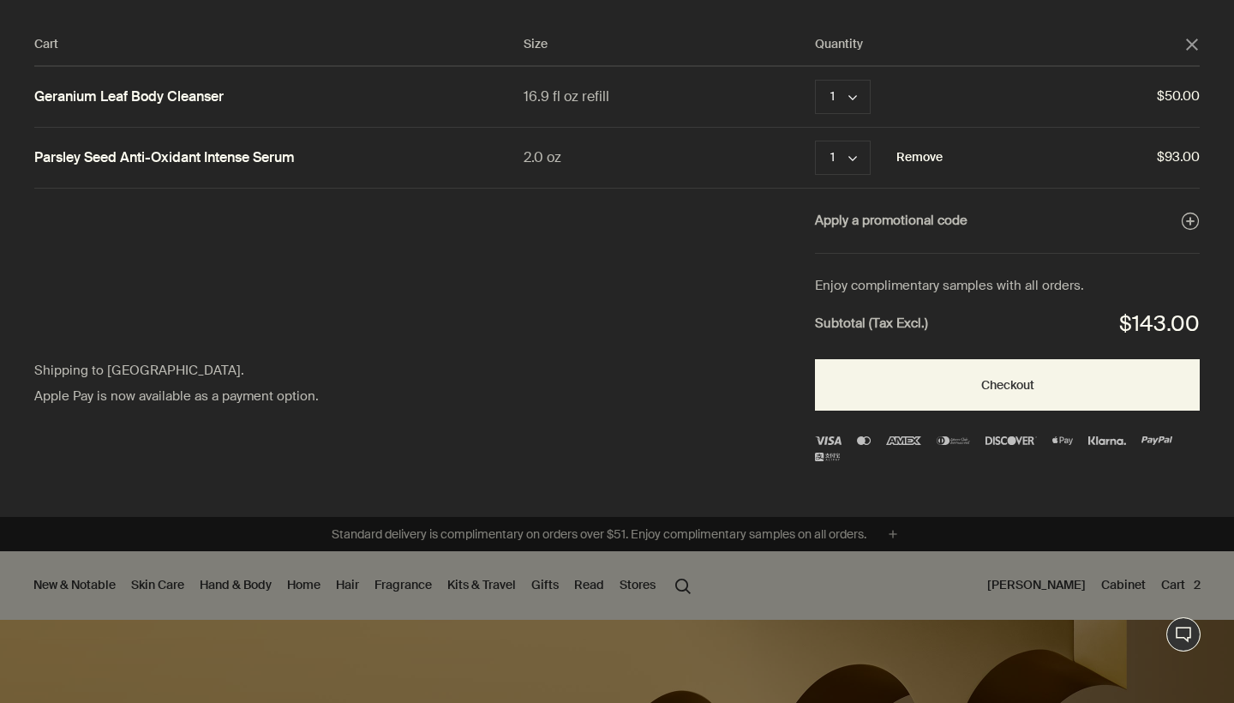
click at [920, 156] on button "Remove" at bounding box center [919, 157] width 46 height 21
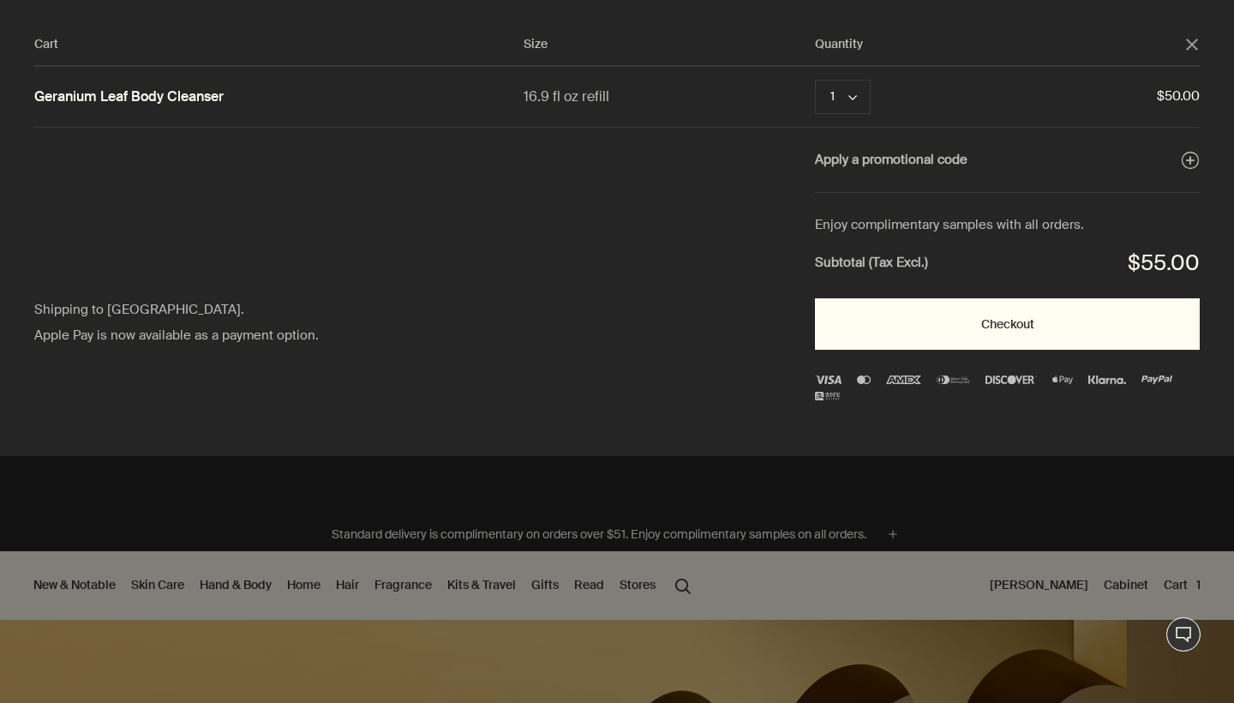
click at [896, 317] on button "Checkout" at bounding box center [1007, 323] width 385 height 51
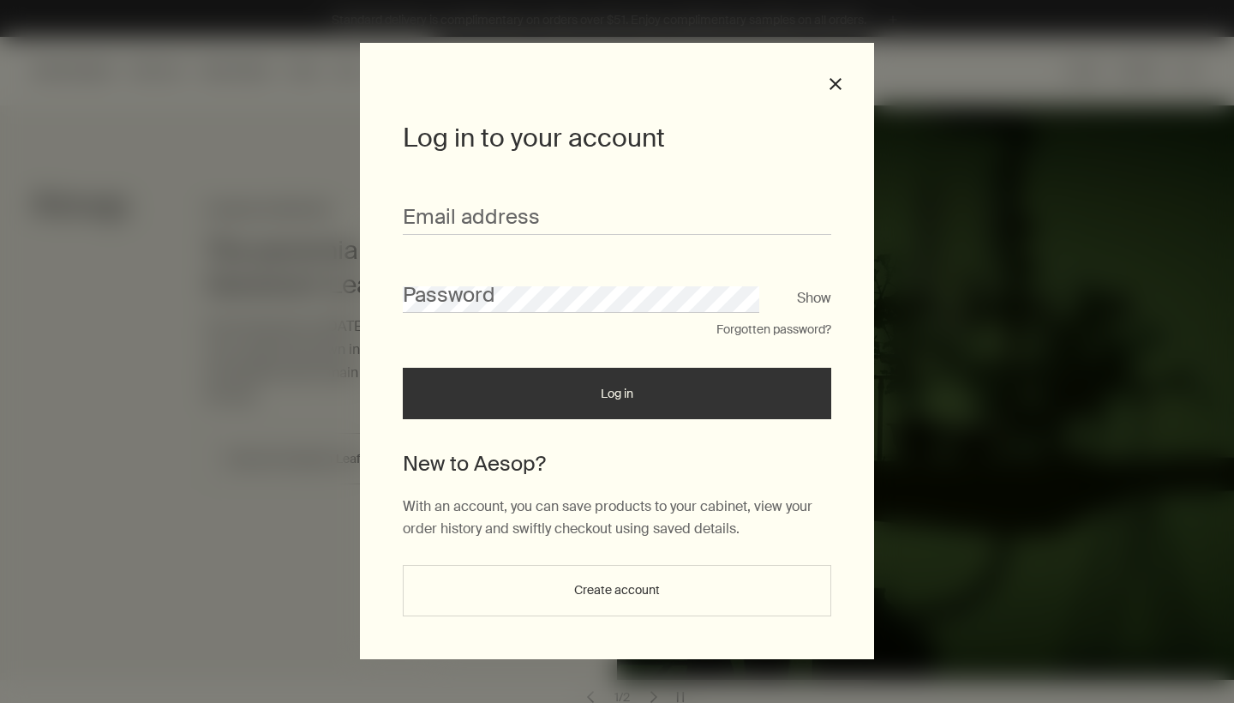
click at [1089, 76] on div "Log in to your account Email address Password Show Forgotten password? Log in N…" at bounding box center [617, 351] width 1234 height 703
click at [594, 231] on input "Email address" at bounding box center [617, 219] width 429 height 32
type input "**********"
click at [617, 399] on button "Log in" at bounding box center [617, 393] width 429 height 51
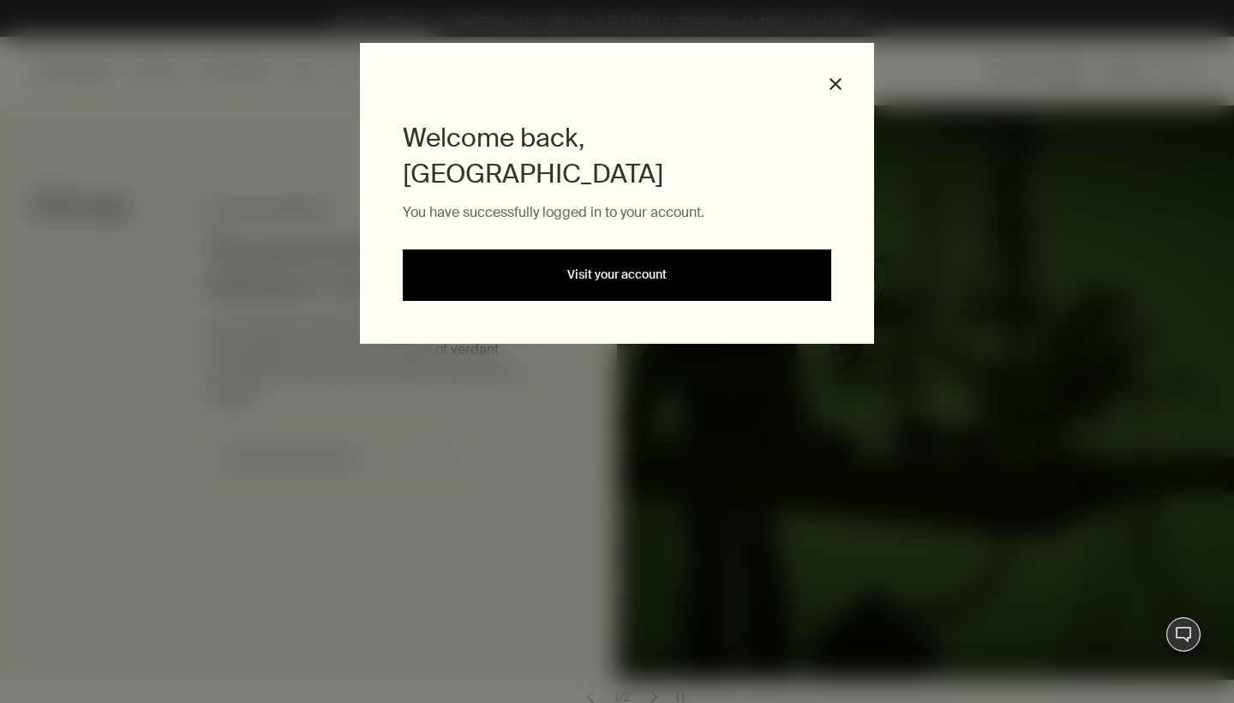
click at [646, 249] on link "Visit your account" at bounding box center [617, 274] width 429 height 51
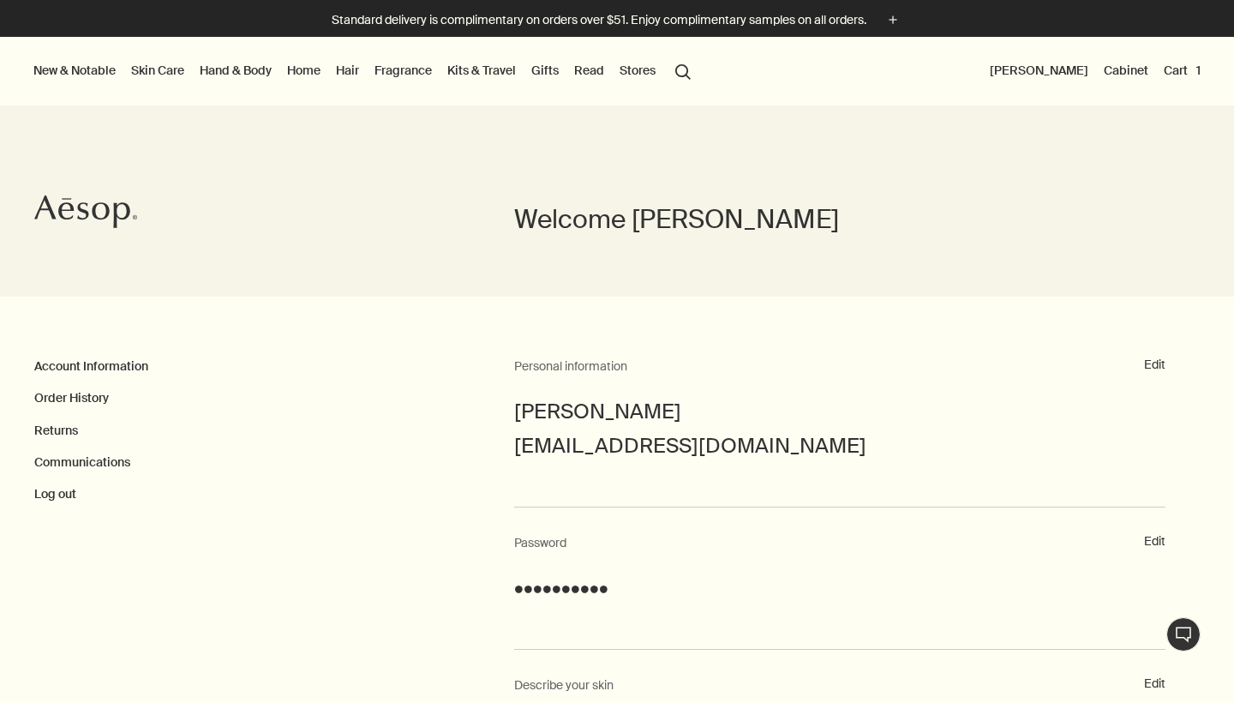
click at [1181, 70] on button "Cart 1" at bounding box center [1182, 70] width 44 height 22
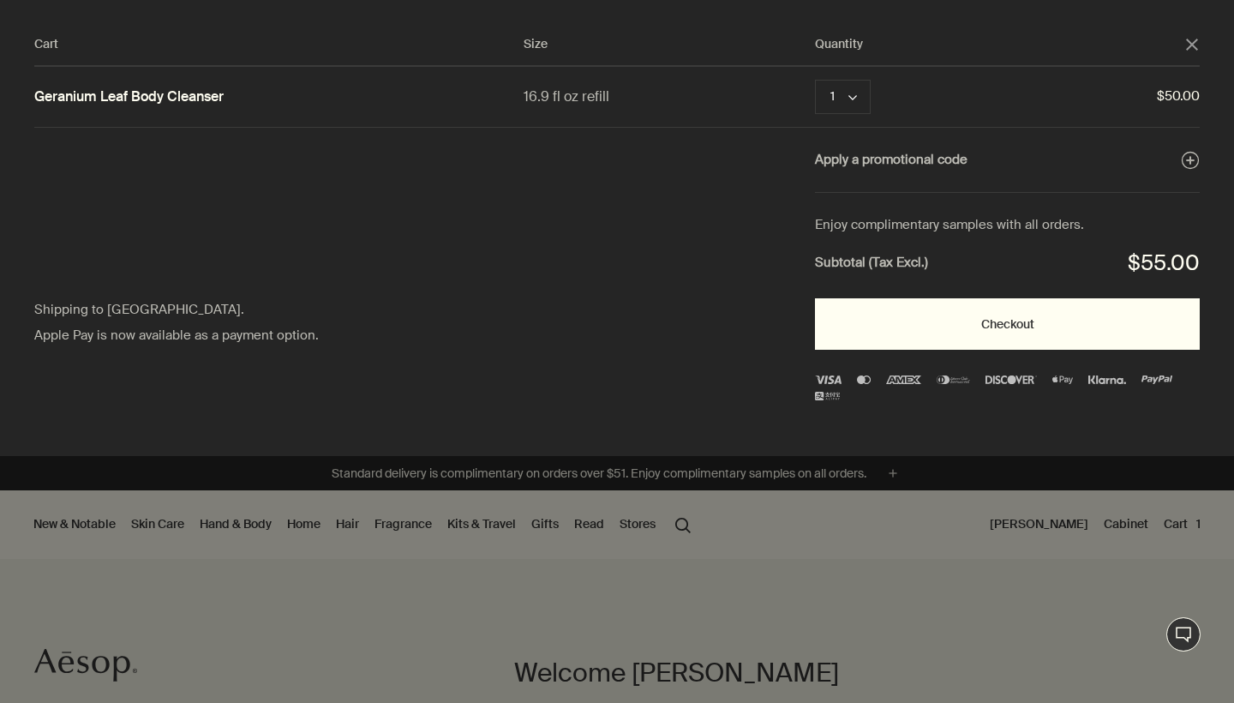
click at [1038, 324] on button "Checkout" at bounding box center [1007, 323] width 385 height 51
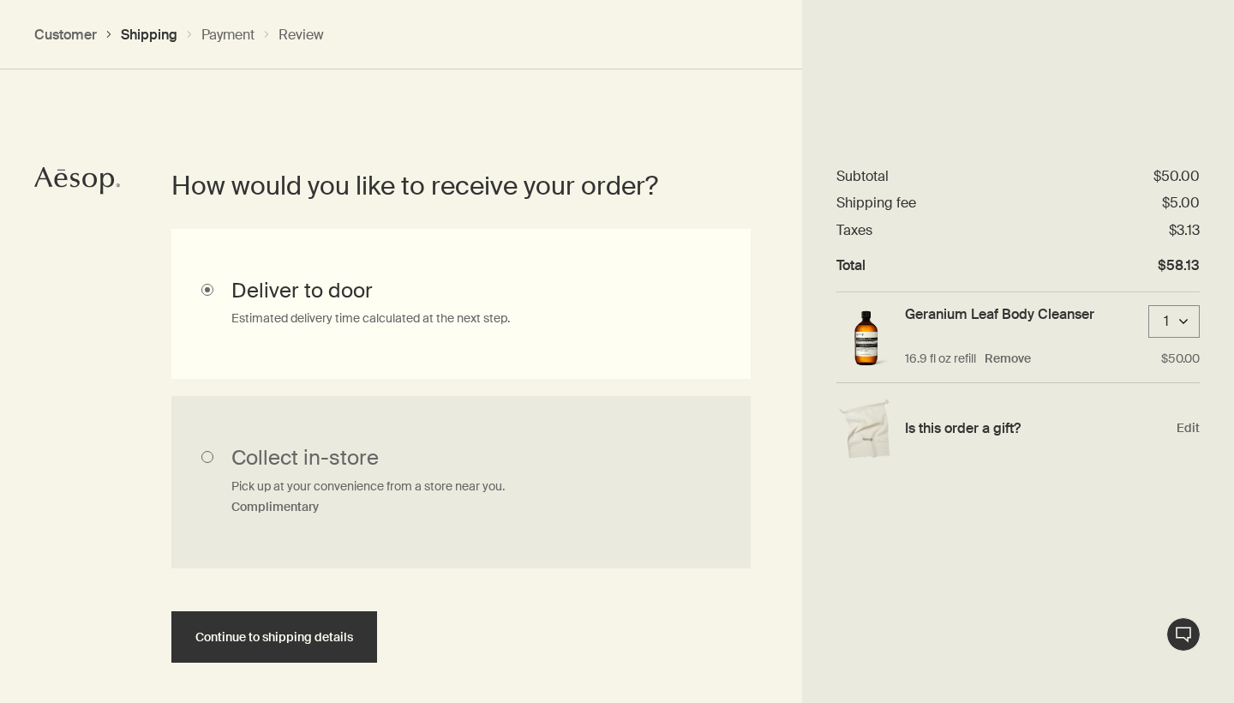
scroll to position [383, 0]
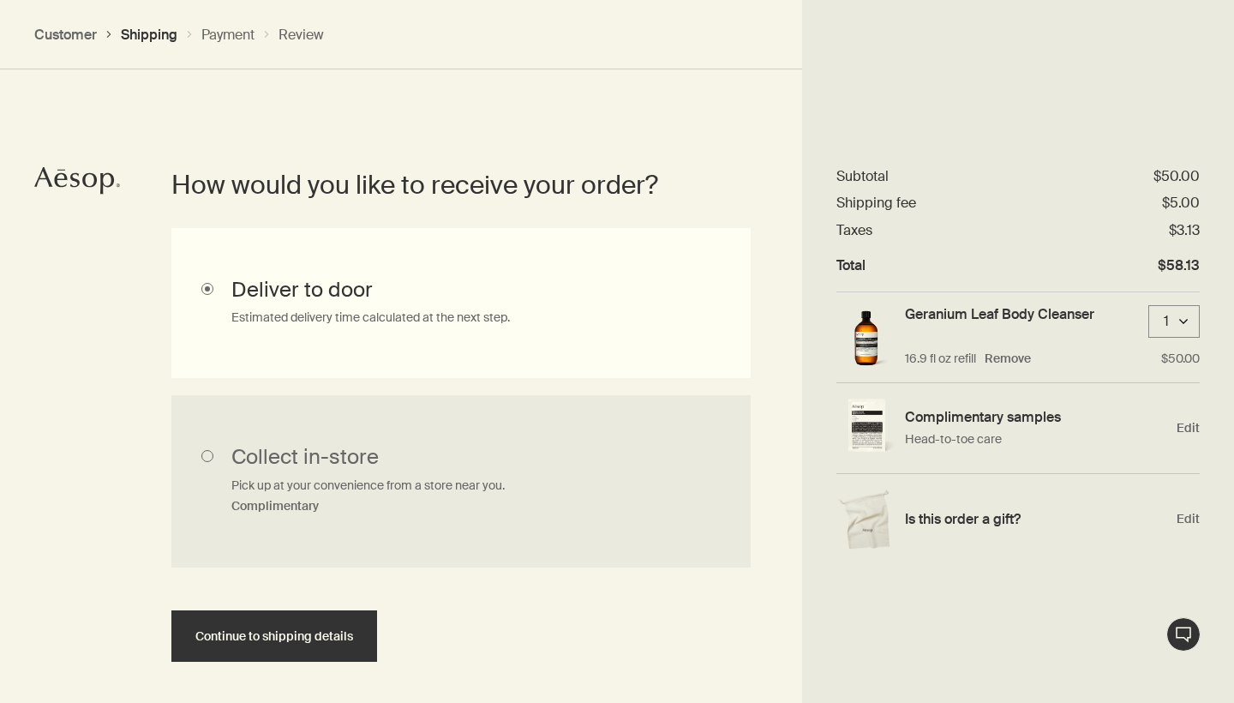
click at [861, 236] on dt "Taxes" at bounding box center [854, 230] width 36 height 18
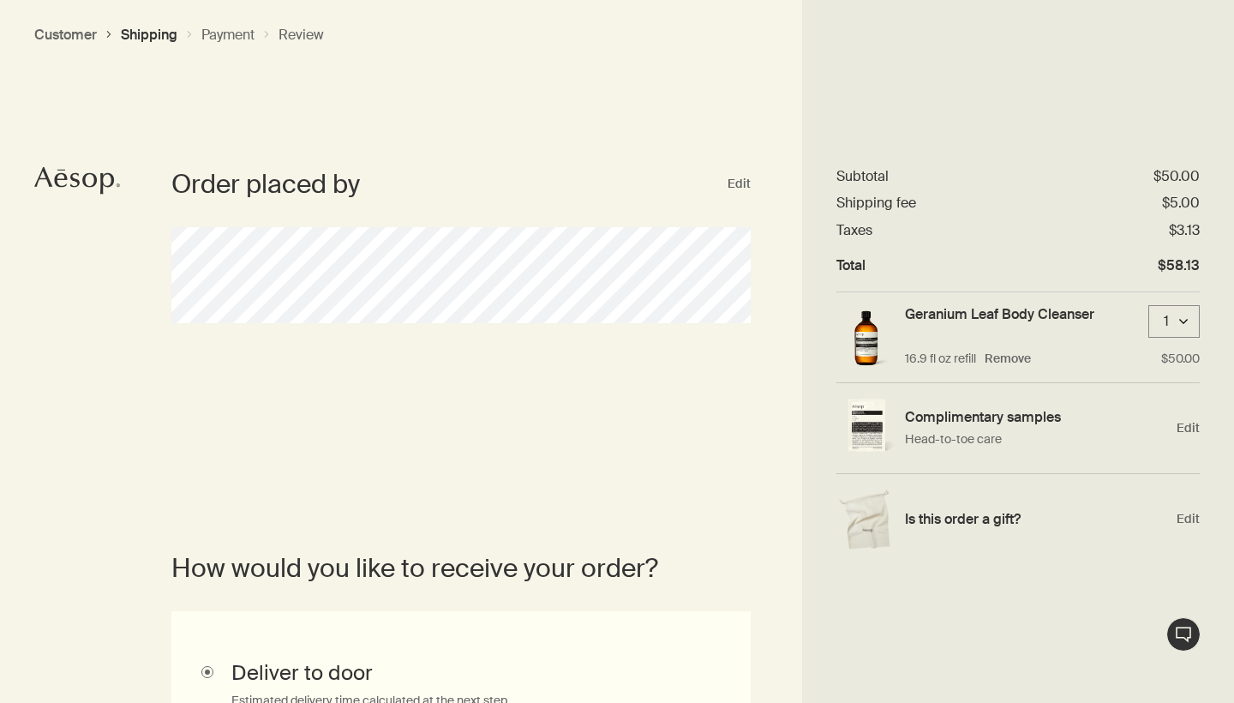
scroll to position [0, 0]
click at [75, 35] on button "Customer" at bounding box center [65, 35] width 63 height 18
click at [76, 33] on button "Customer" at bounding box center [65, 35] width 63 height 18
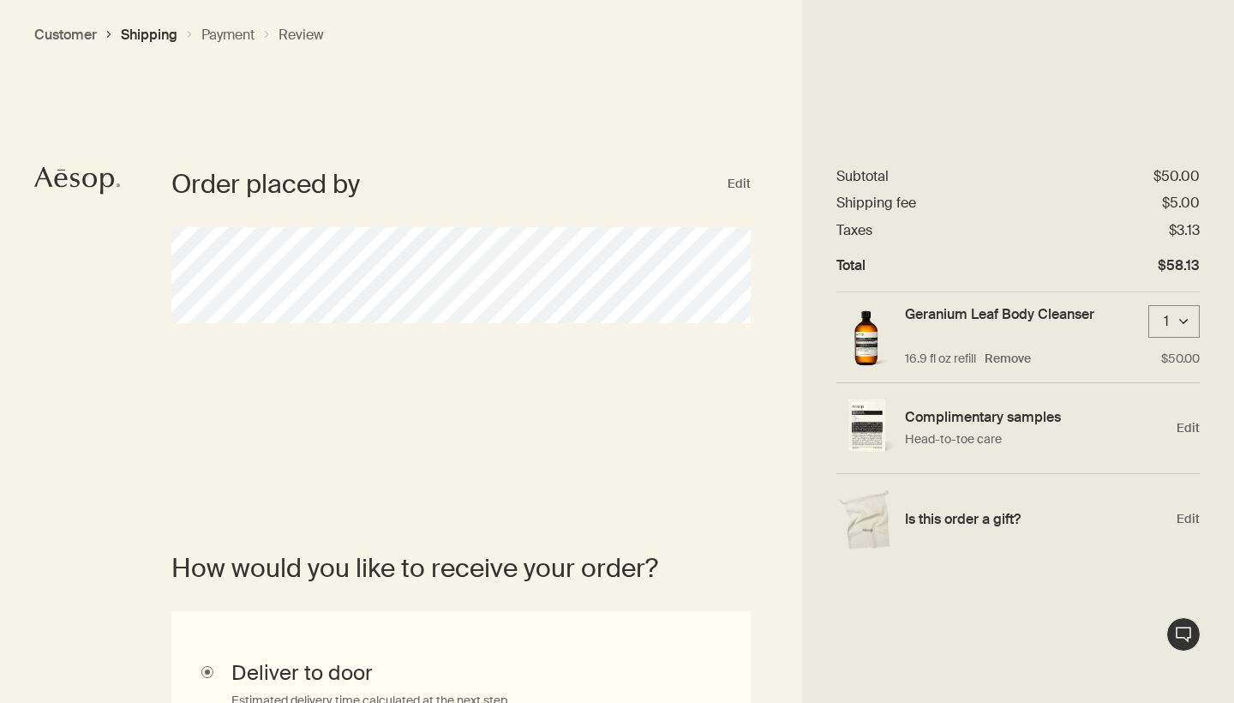
click at [76, 33] on button "Customer" at bounding box center [65, 35] width 63 height 18
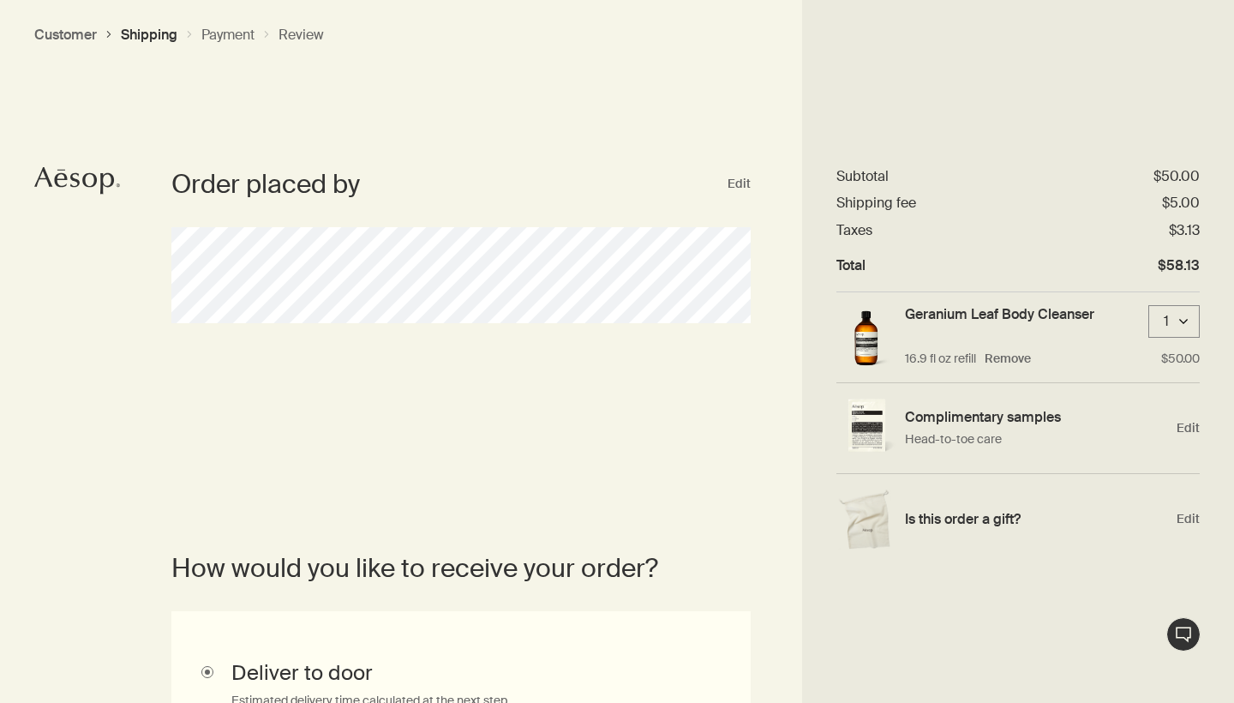
click at [76, 39] on button "Customer" at bounding box center [65, 35] width 63 height 18
click at [96, 35] on button "Customer" at bounding box center [65, 35] width 63 height 18
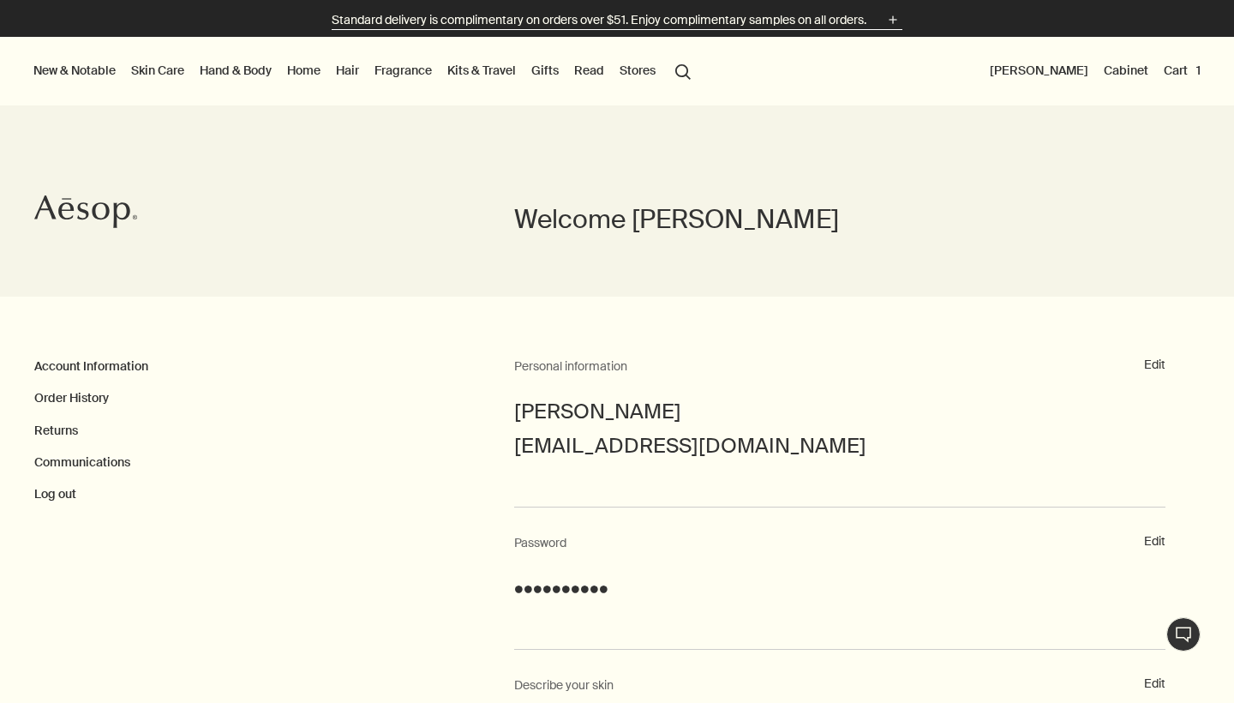
click at [890, 17] on icon "plus" at bounding box center [893, 19] width 19 height 19
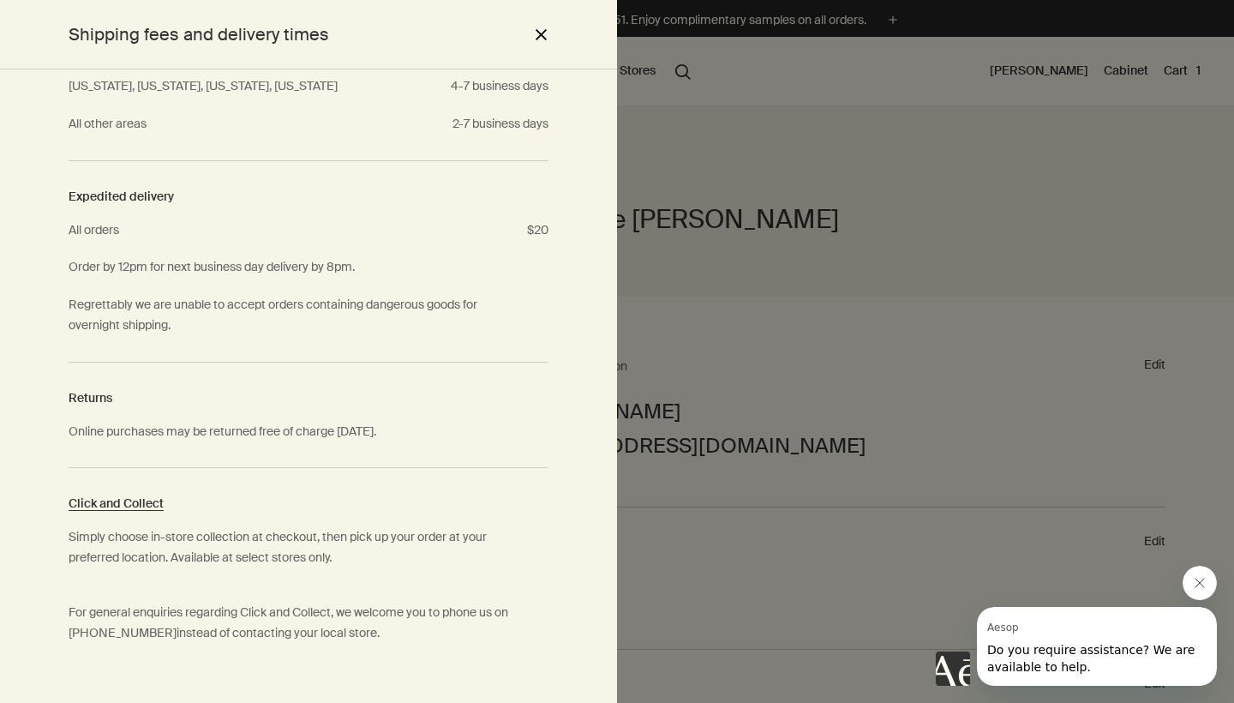
scroll to position [251, 0]
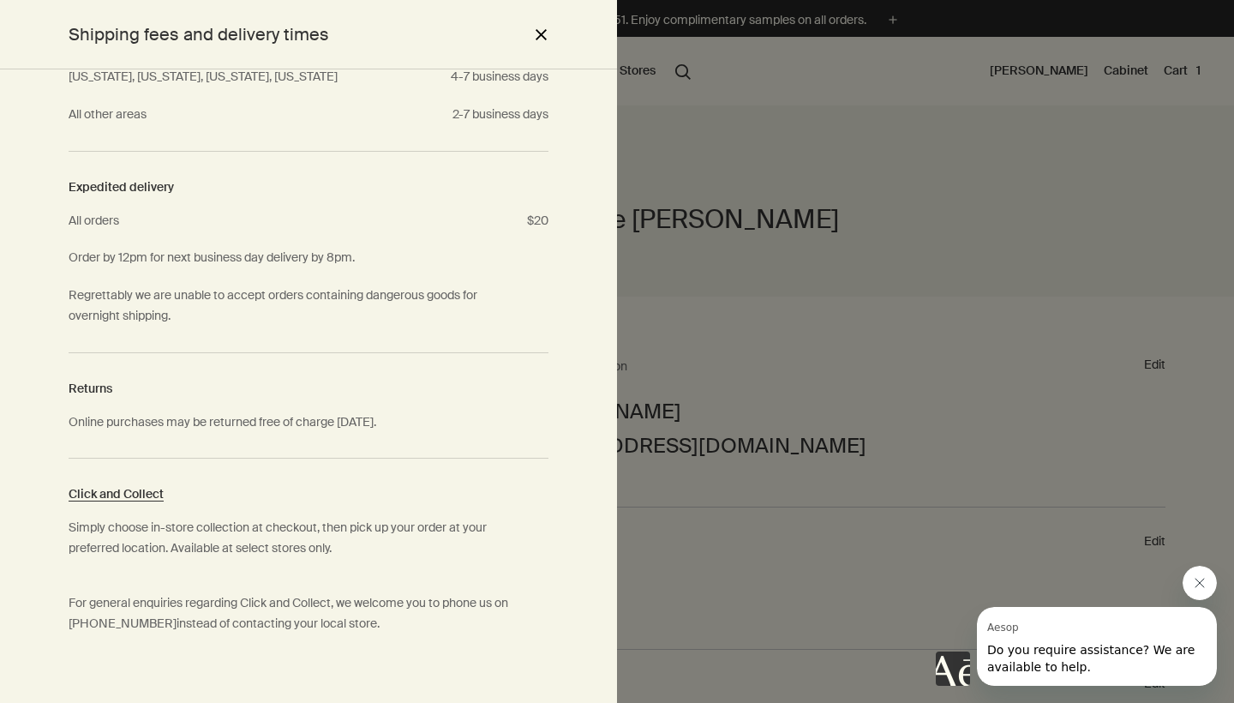
click at [722, 279] on div at bounding box center [617, 351] width 1234 height 703
